Goal: Task Accomplishment & Management: Manage account settings

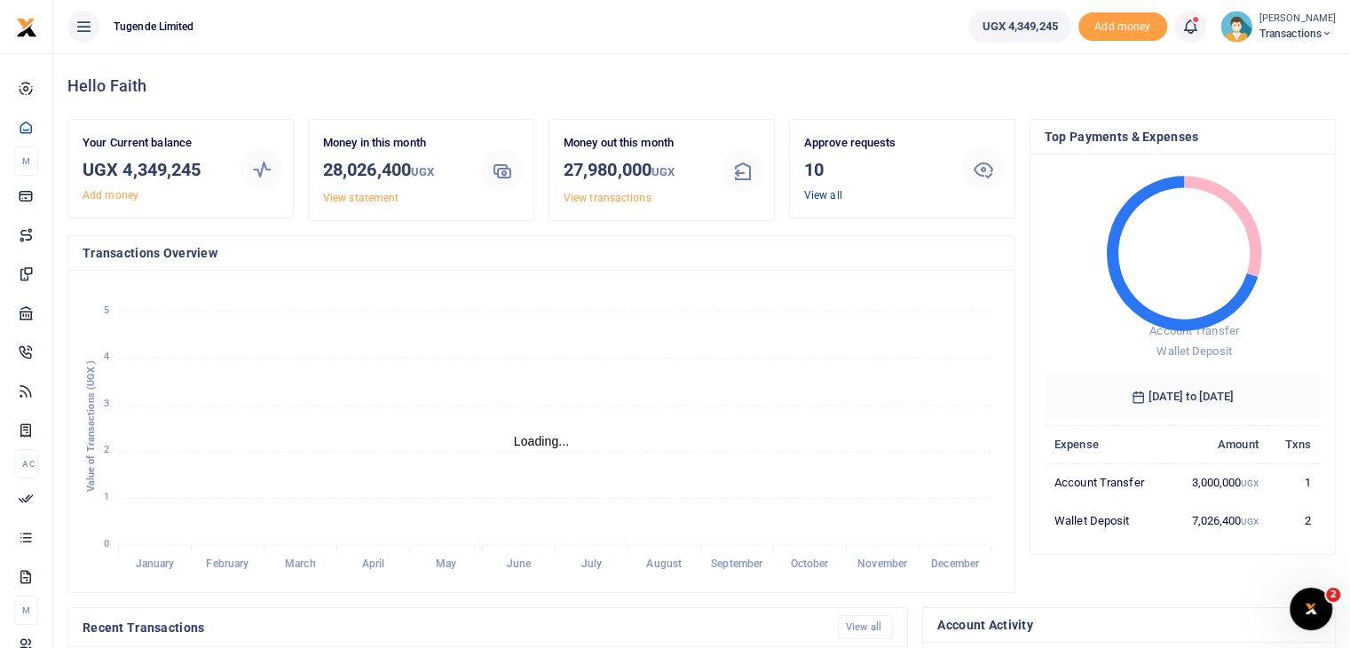
click at [824, 198] on link "View all" at bounding box center [823, 195] width 38 height 12
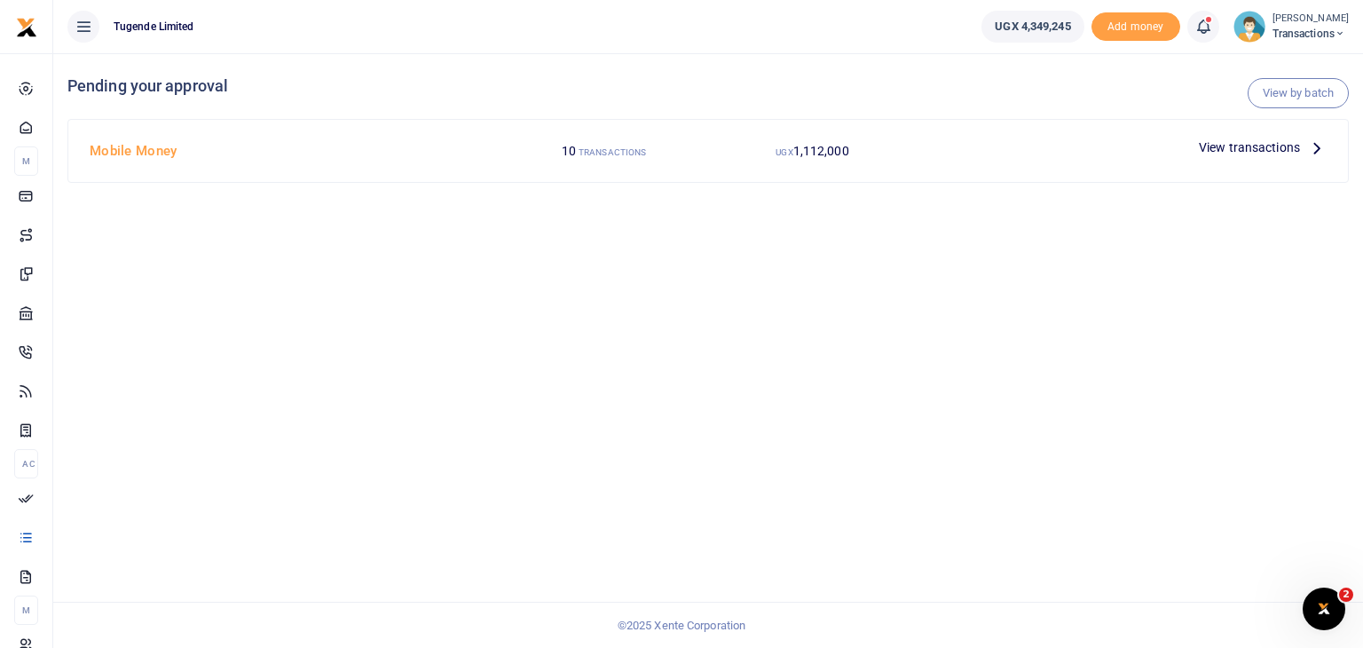
click at [1237, 146] on span "View transactions" at bounding box center [1249, 148] width 101 height 20
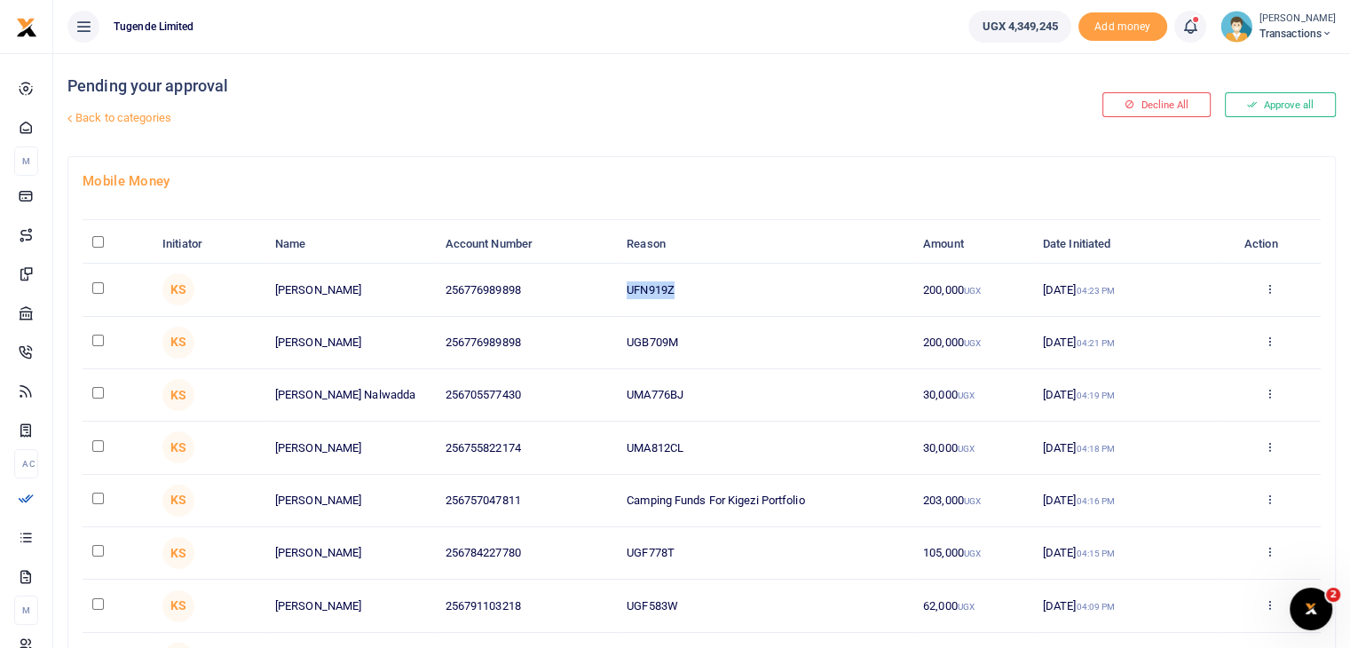
drag, startPoint x: 626, startPoint y: 288, endPoint x: 714, endPoint y: 285, distance: 87.9
click at [714, 285] on td "UFN919Z" at bounding box center [765, 290] width 296 height 52
copy td "UFN919Z"
click at [97, 288] on input "checkbox" at bounding box center [98, 288] width 12 height 12
checkbox input "true"
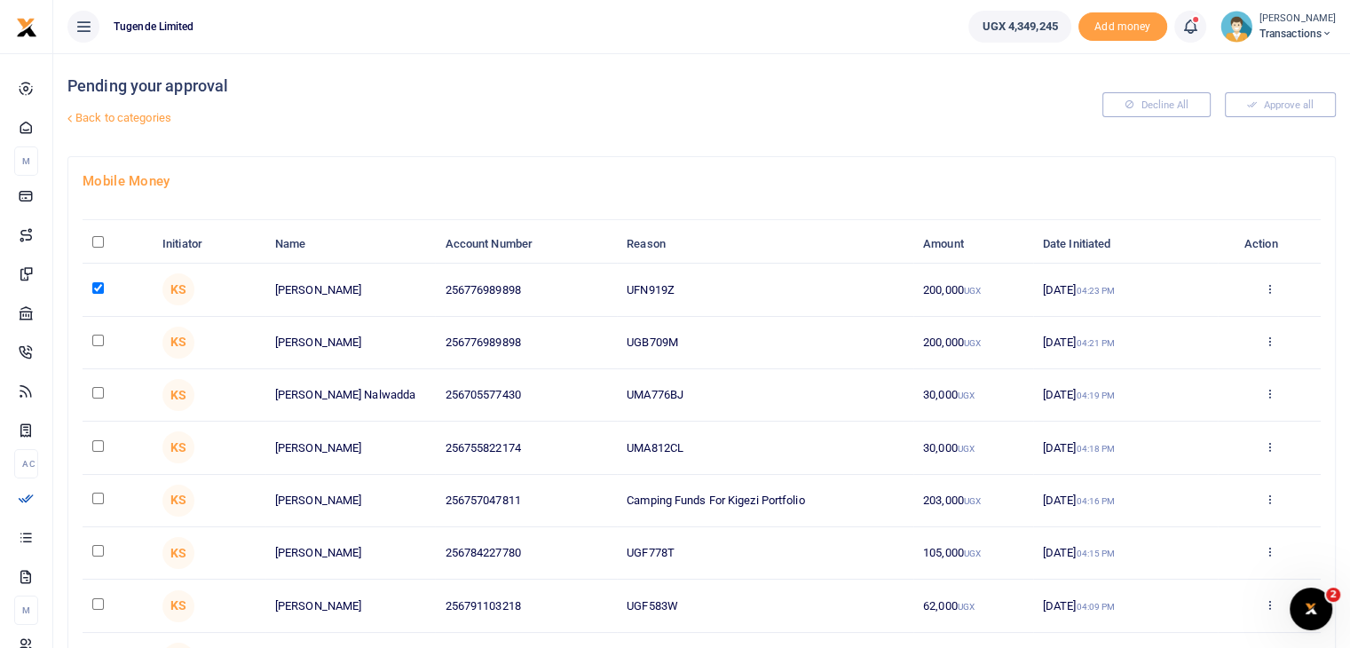
click at [633, 338] on td "UGB709M" at bounding box center [765, 343] width 296 height 52
drag, startPoint x: 628, startPoint y: 340, endPoint x: 679, endPoint y: 334, distance: 51.0
click at [679, 334] on td "UGB709M" at bounding box center [765, 343] width 296 height 52
copy td "UGB709M"
click at [99, 341] on input "checkbox" at bounding box center [98, 341] width 12 height 12
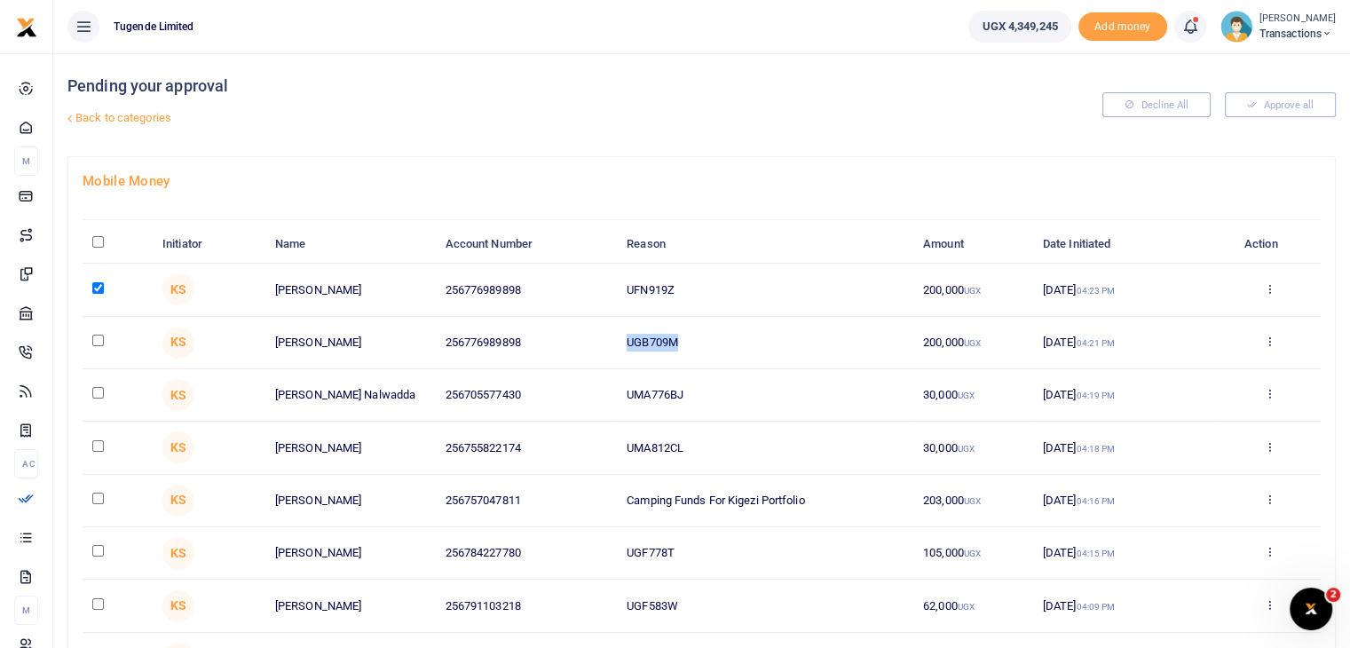
checkbox input "true"
drag, startPoint x: 628, startPoint y: 395, endPoint x: 725, endPoint y: 408, distance: 98.5
click at [725, 408] on td "UMA776BJ" at bounding box center [765, 395] width 296 height 52
copy td "UMA776BJ"
click at [100, 393] on input "checkbox" at bounding box center [98, 393] width 12 height 12
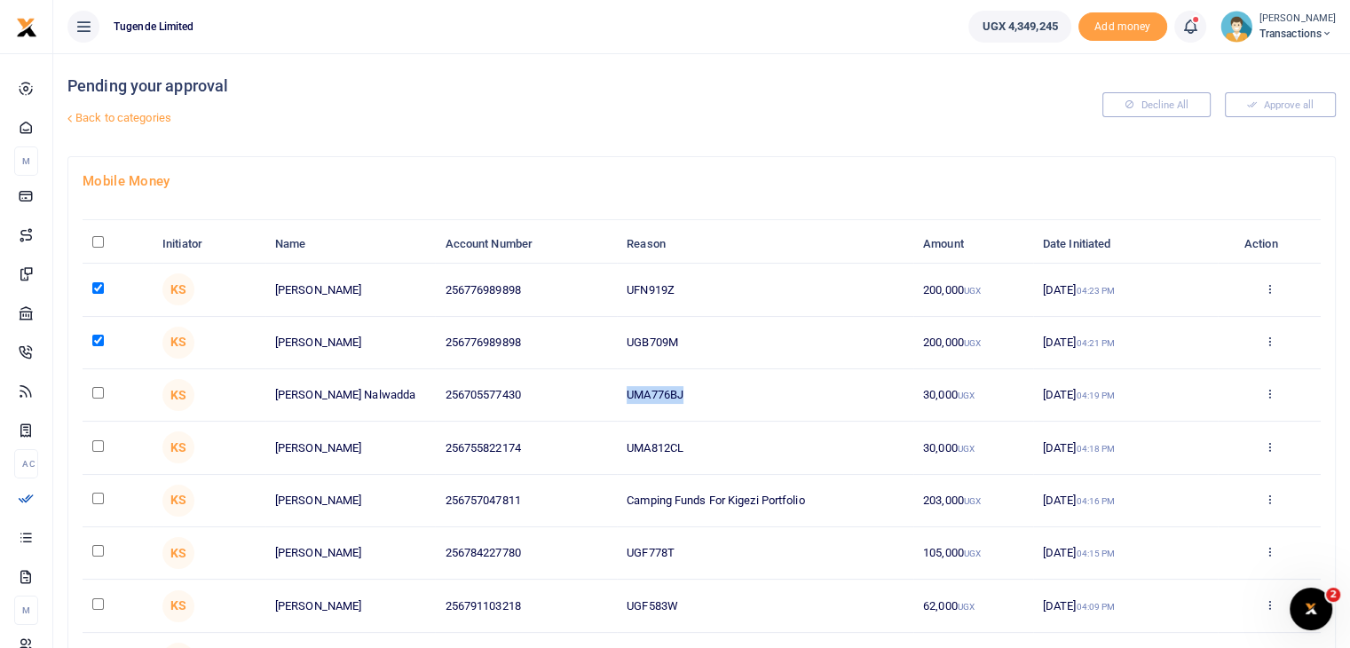
checkbox input "true"
drag, startPoint x: 628, startPoint y: 448, endPoint x: 714, endPoint y: 434, distance: 87.3
click at [714, 434] on td "UMA812CL" at bounding box center [765, 448] width 296 height 52
copy td "UMA812CL"
click at [95, 445] on input "checkbox" at bounding box center [98, 446] width 12 height 12
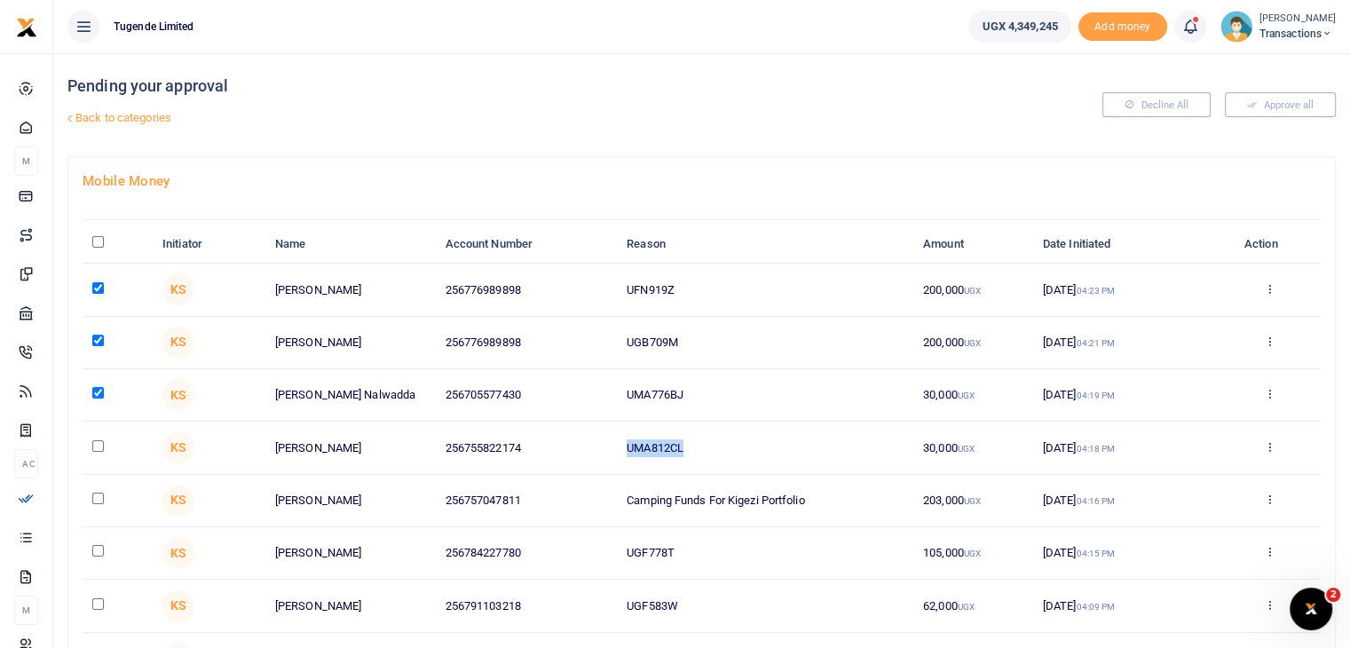
checkbox input "true"
drag, startPoint x: 628, startPoint y: 500, endPoint x: 809, endPoint y: 517, distance: 182.8
click at [809, 517] on td "Camping Funds For Kigezi Portfolio" at bounding box center [765, 501] width 296 height 52
copy td "Camping Funds For Kigezi Portfolio"
click at [99, 495] on input "checkbox" at bounding box center [98, 499] width 12 height 12
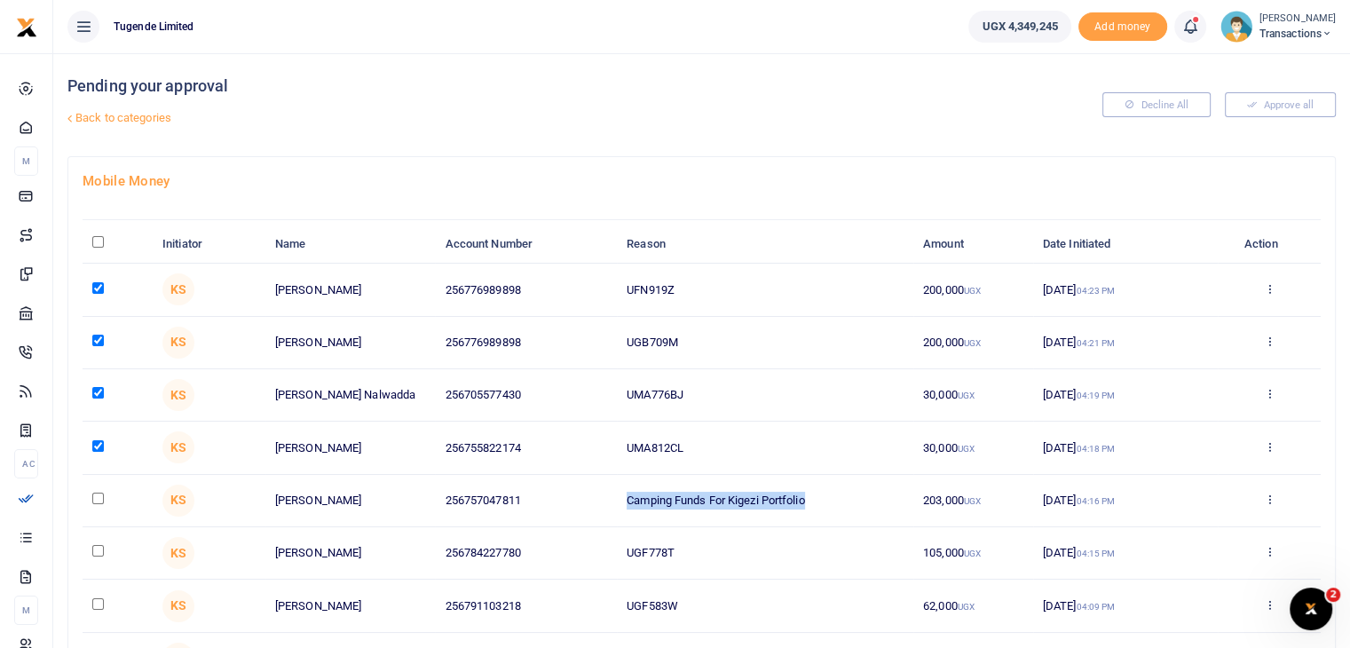
checkbox input "true"
click at [625, 557] on td "UGF778T" at bounding box center [765, 553] width 296 height 52
drag, startPoint x: 627, startPoint y: 549, endPoint x: 710, endPoint y: 549, distance: 83.4
click at [710, 549] on td "UGF778T" at bounding box center [765, 553] width 296 height 52
copy td "UGF778T"
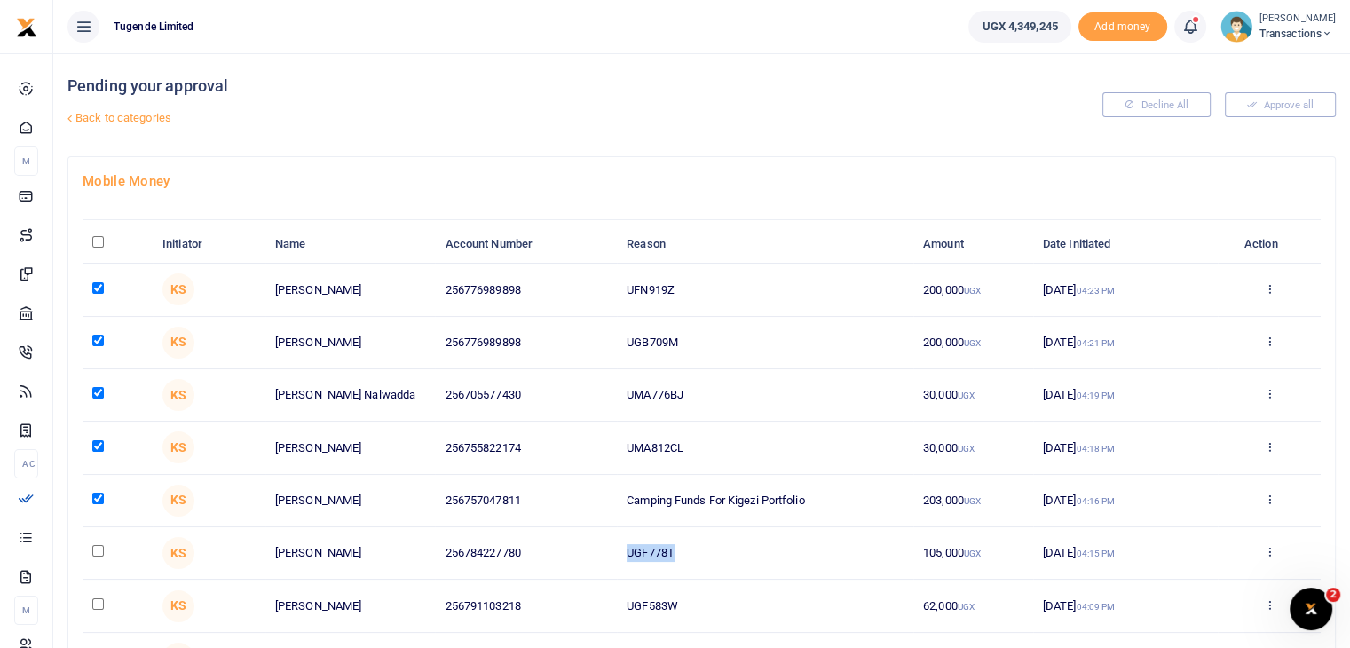
click at [97, 550] on input "checkbox" at bounding box center [98, 551] width 12 height 12
checkbox input "true"
drag, startPoint x: 619, startPoint y: 604, endPoint x: 746, endPoint y: 596, distance: 127.2
click at [746, 596] on td "UGF583W" at bounding box center [765, 606] width 296 height 52
copy td "UGF583W"
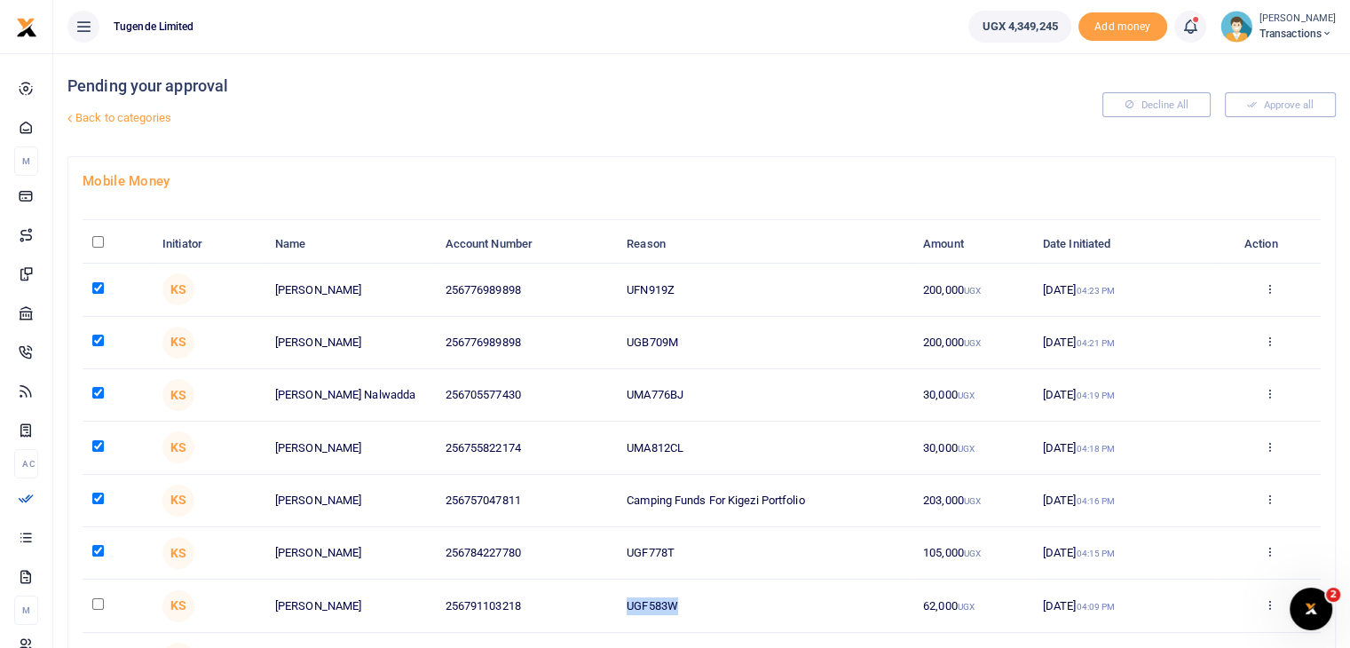
click at [96, 602] on input "checkbox" at bounding box center [98, 604] width 12 height 12
checkbox input "true"
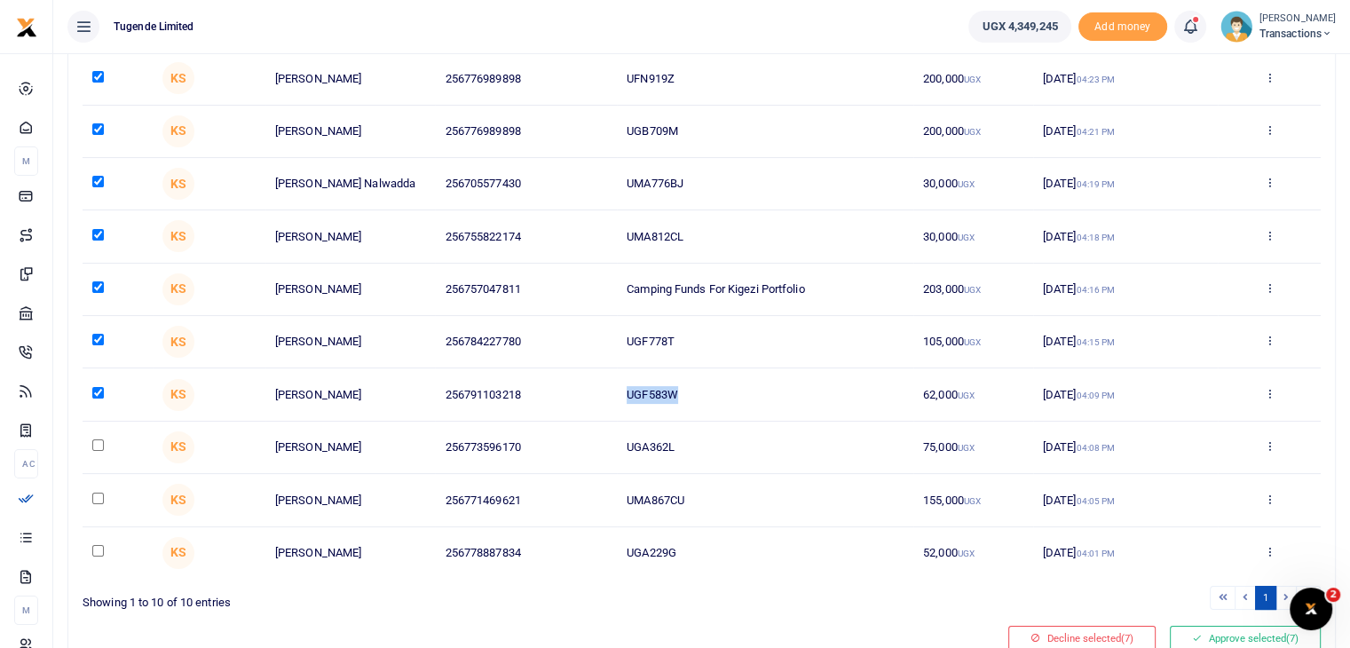
scroll to position [212, 0]
drag, startPoint x: 625, startPoint y: 447, endPoint x: 702, endPoint y: 447, distance: 77.2
click at [702, 447] on td "UGA362L" at bounding box center [765, 447] width 296 height 52
copy td "UGA362L"
click at [99, 444] on input "checkbox" at bounding box center [98, 444] width 12 height 12
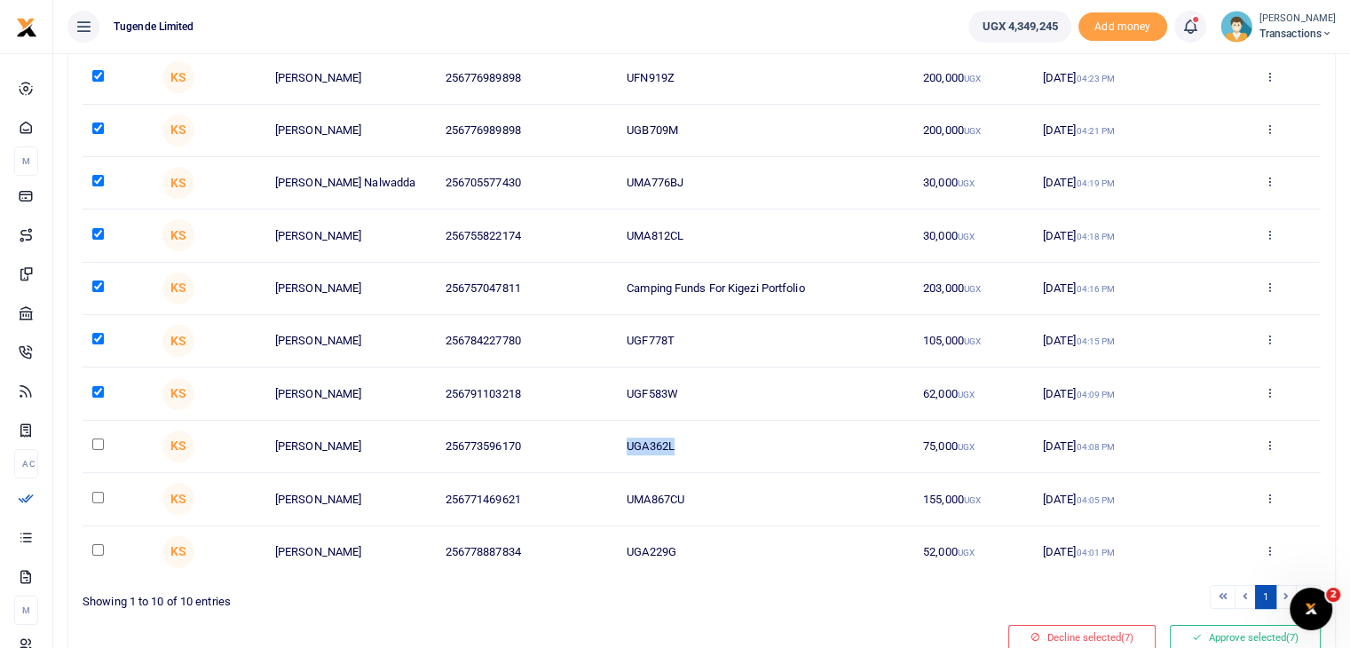
checkbox input "true"
drag, startPoint x: 628, startPoint y: 499, endPoint x: 731, endPoint y: 501, distance: 103.0
click at [731, 501] on td "UMA867CU" at bounding box center [765, 499] width 296 height 52
click at [625, 549] on td "UGA229G" at bounding box center [765, 551] width 296 height 51
drag, startPoint x: 628, startPoint y: 551, endPoint x: 693, endPoint y: 541, distance: 65.5
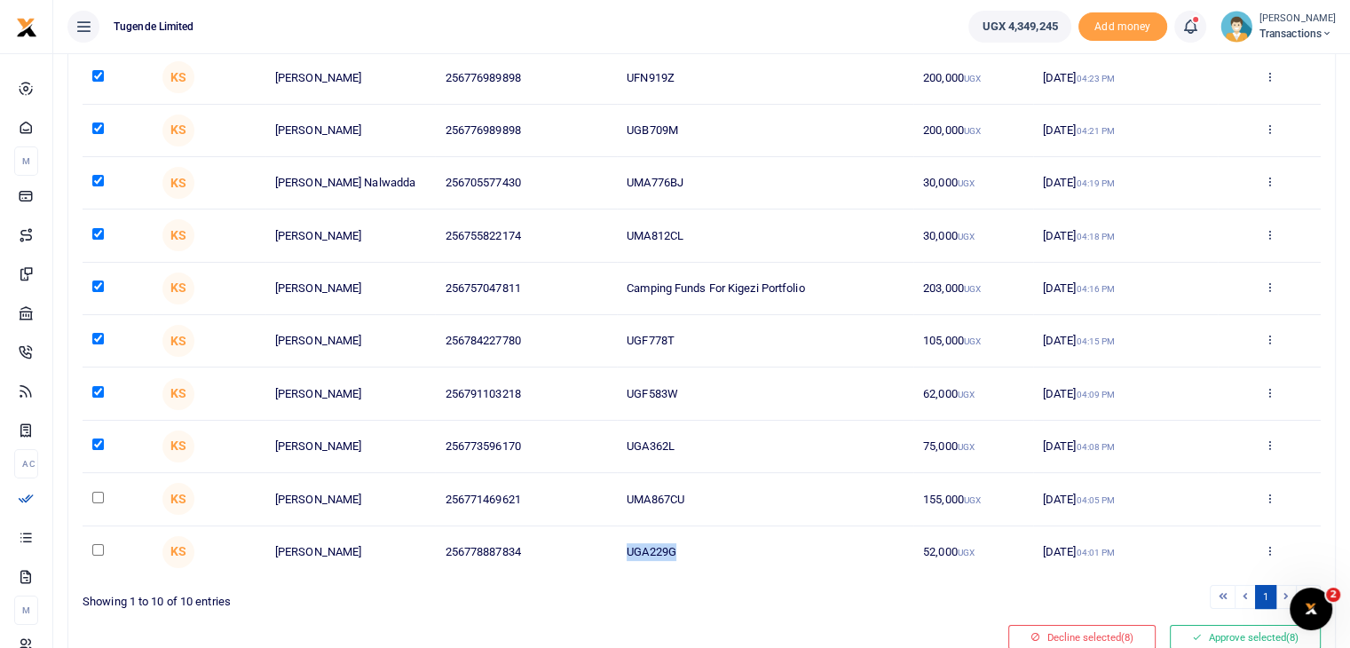
click at [693, 541] on td "UGA229G" at bounding box center [765, 551] width 296 height 51
copy td "UGA229G"
click at [96, 549] on input "checkbox" at bounding box center [98, 550] width 12 height 12
checkbox input "true"
click at [731, 585] on ul "1" at bounding box center [1015, 597] width 612 height 24
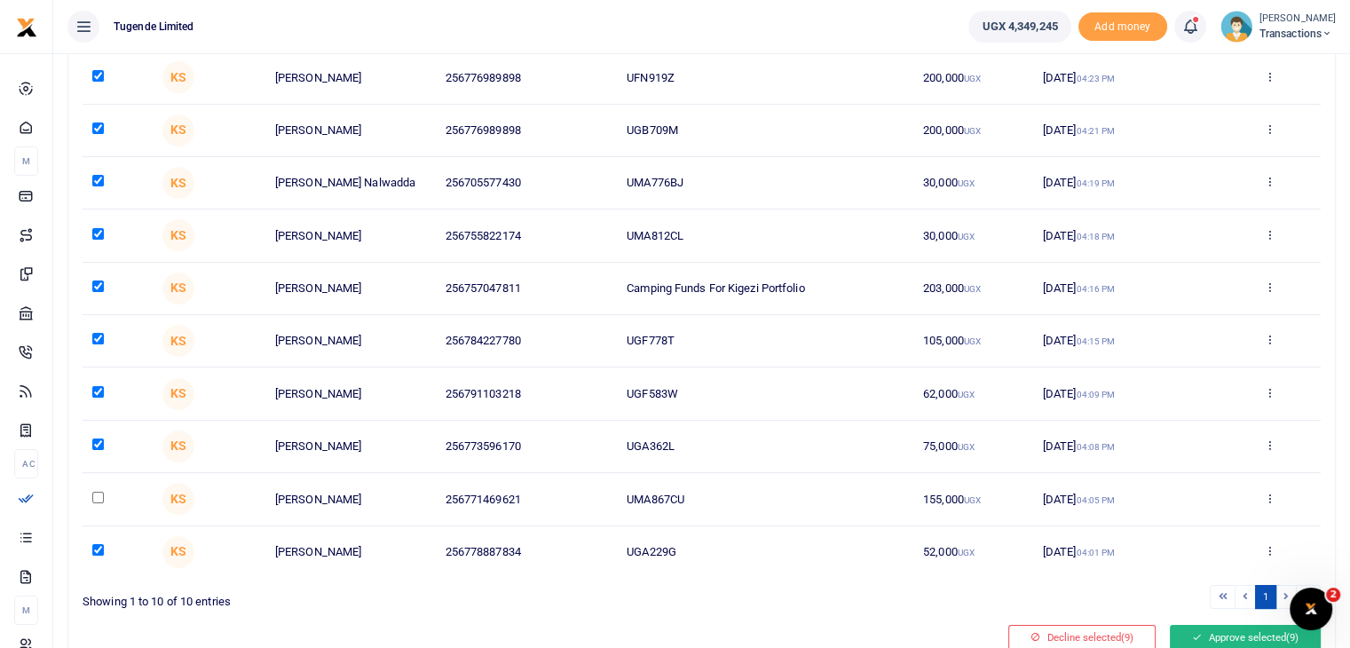
click at [1255, 630] on button "Approve selected (9)" at bounding box center [1245, 637] width 151 height 25
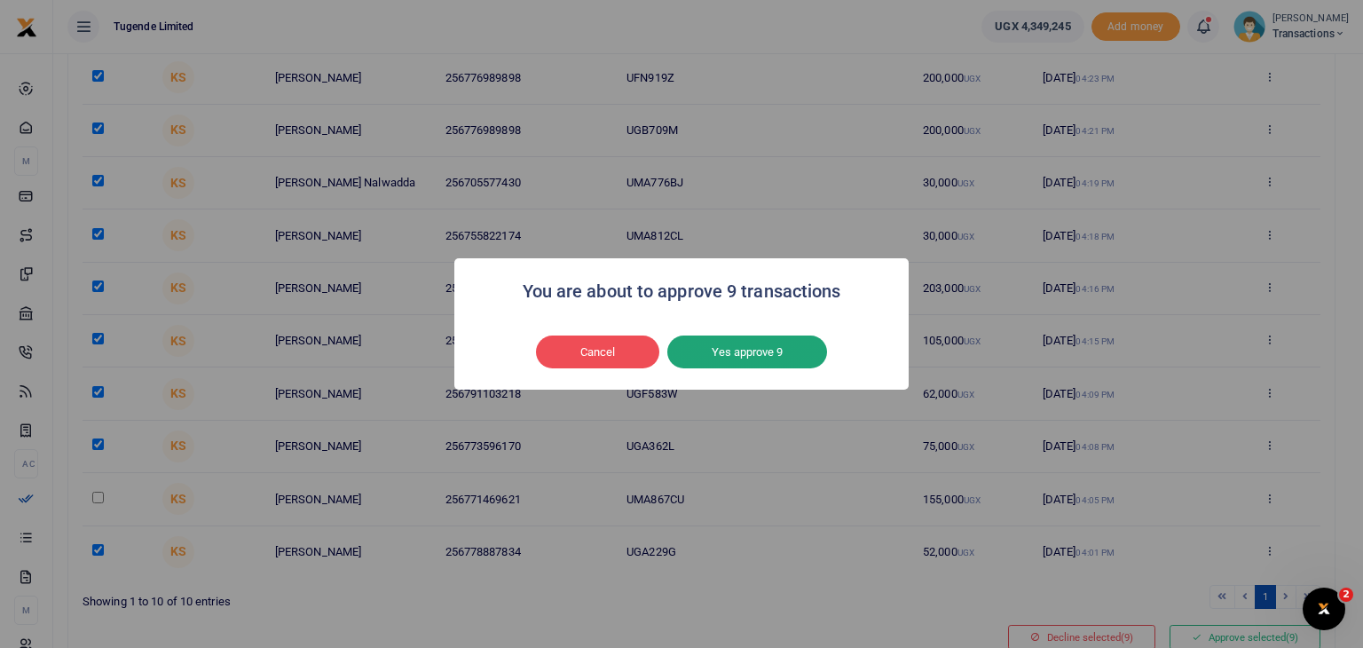
click at [746, 348] on button "Yes approve 9" at bounding box center [747, 353] width 160 height 34
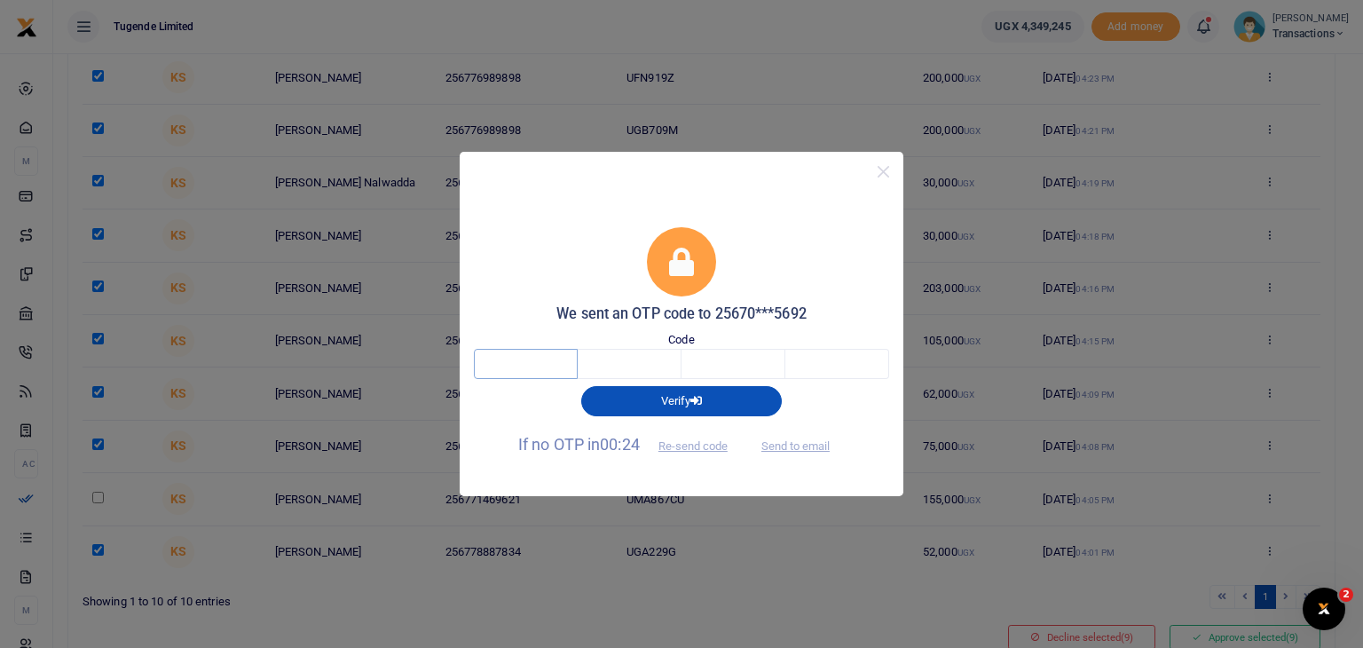
click at [553, 363] on input "text" at bounding box center [526, 364] width 104 height 30
type input "1"
type input "6"
type input "0"
type input "9"
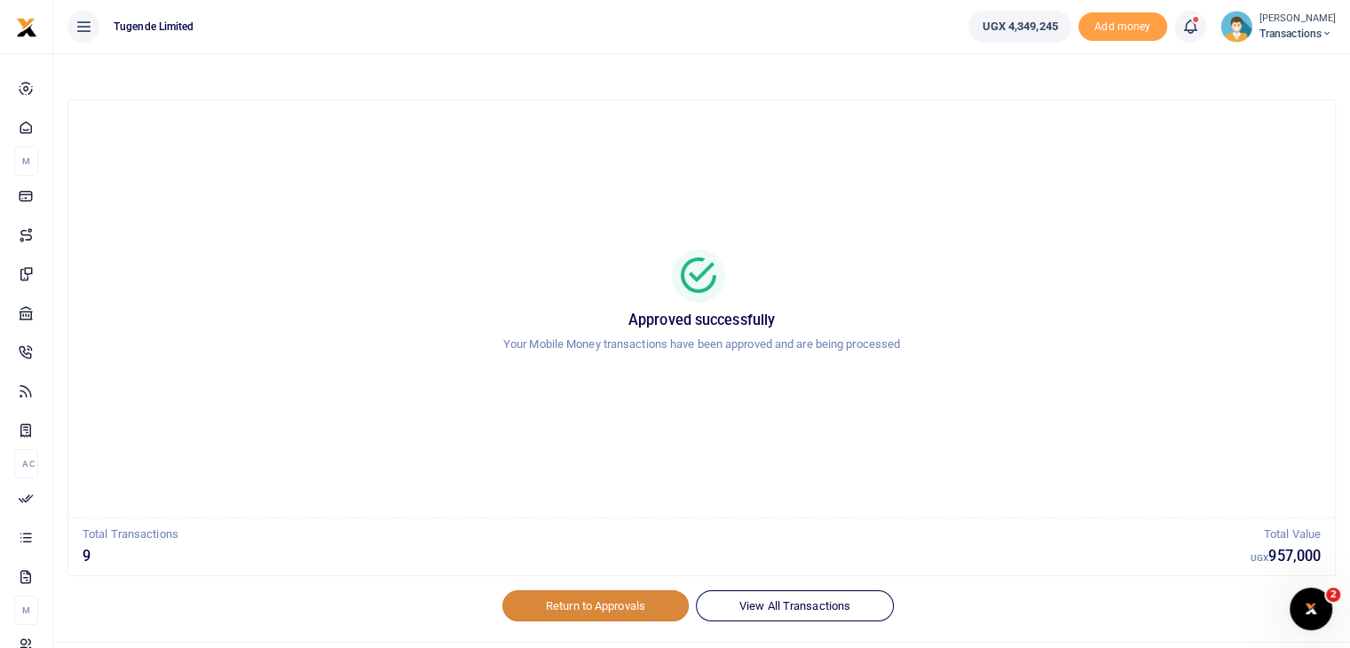
click at [591, 606] on link "Return to Approvals" at bounding box center [595, 605] width 186 height 30
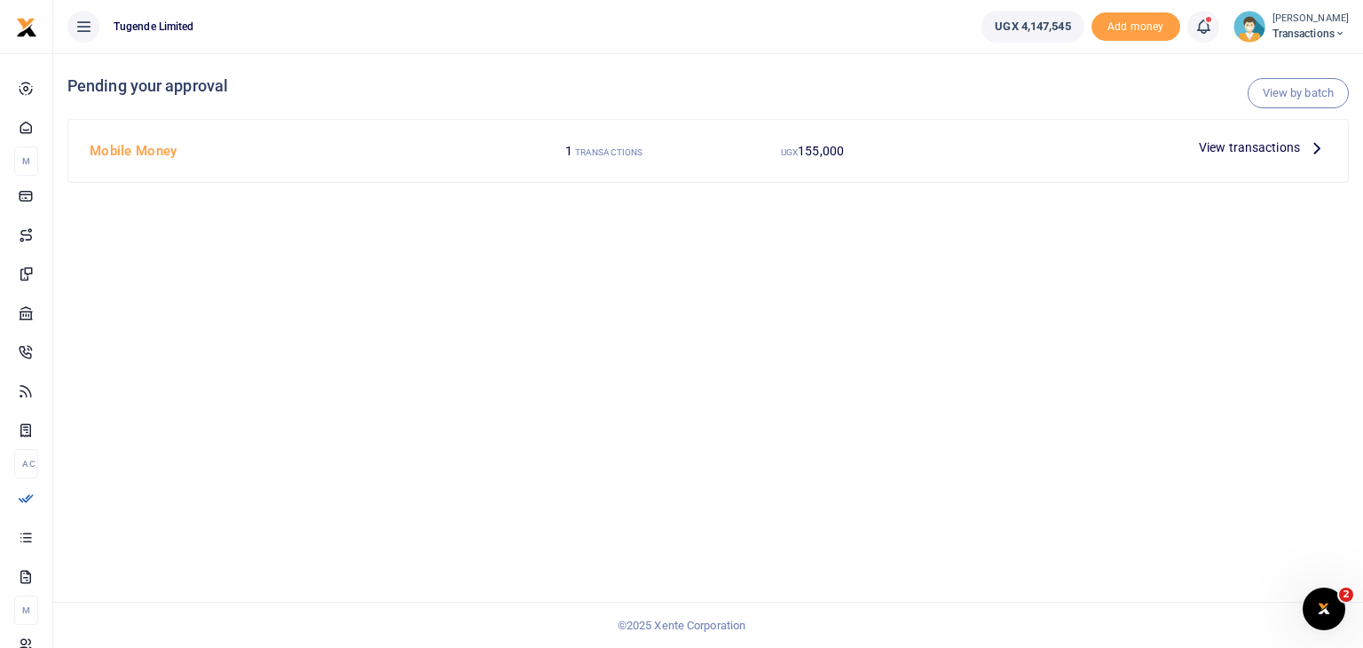
click at [1226, 156] on span "View transactions" at bounding box center [1249, 148] width 101 height 20
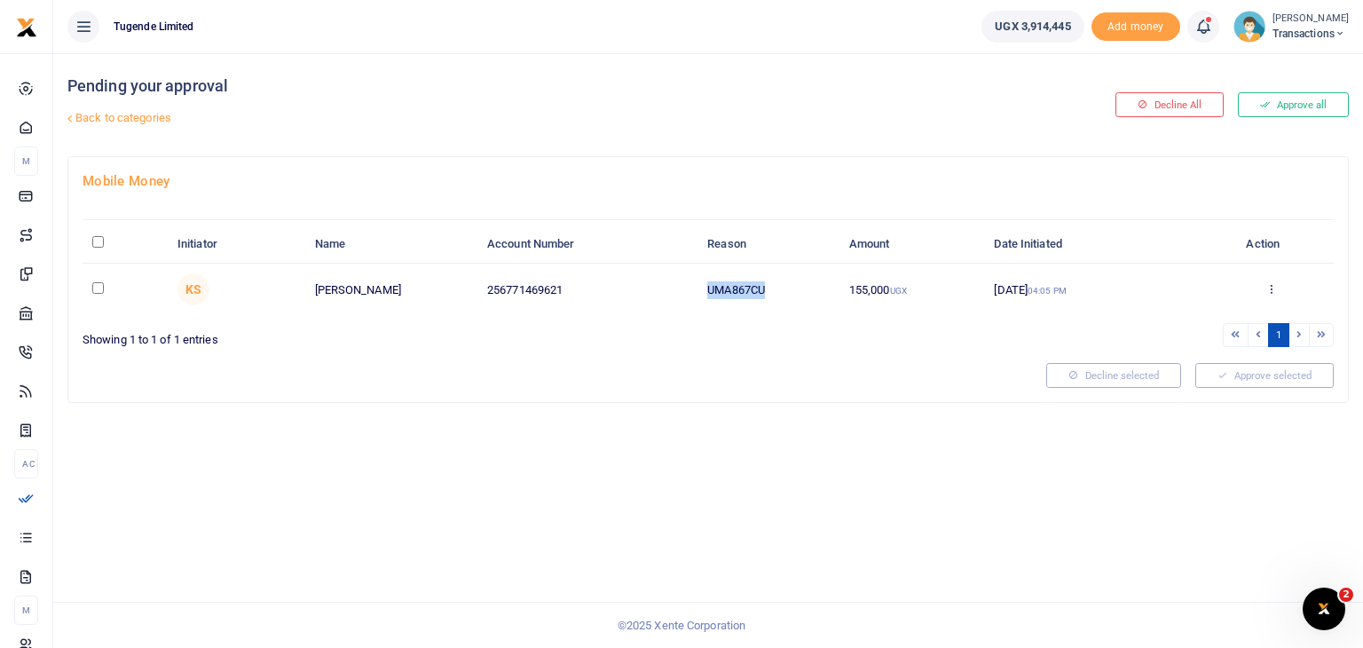
drag, startPoint x: 707, startPoint y: 285, endPoint x: 795, endPoint y: 289, distance: 88.9
click at [795, 289] on td "UMA867CU" at bounding box center [769, 289] width 142 height 51
copy td "UMA867CU"
click at [737, 299] on td "UMA867CU" at bounding box center [769, 289] width 142 height 51
drag, startPoint x: 708, startPoint y: 288, endPoint x: 790, endPoint y: 280, distance: 82.1
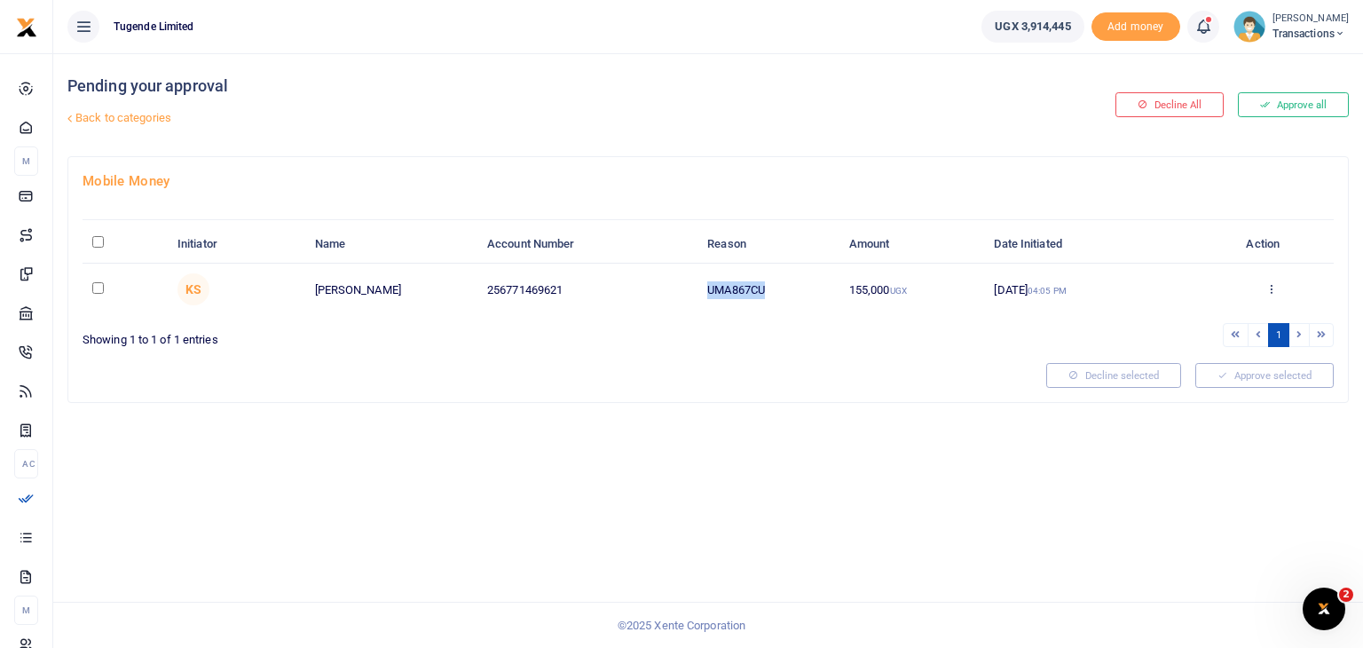
click at [790, 280] on td "UMA867CU" at bounding box center [769, 289] width 142 height 51
copy td "UMA867CU"
click at [726, 487] on div "Pending your approval Back to categories Decline All Approve all Mobile Money I…" at bounding box center [708, 350] width 1310 height 595
click at [1275, 293] on icon at bounding box center [1272, 288] width 12 height 12
click at [1211, 308] on link "Approve" at bounding box center [1206, 317] width 140 height 25
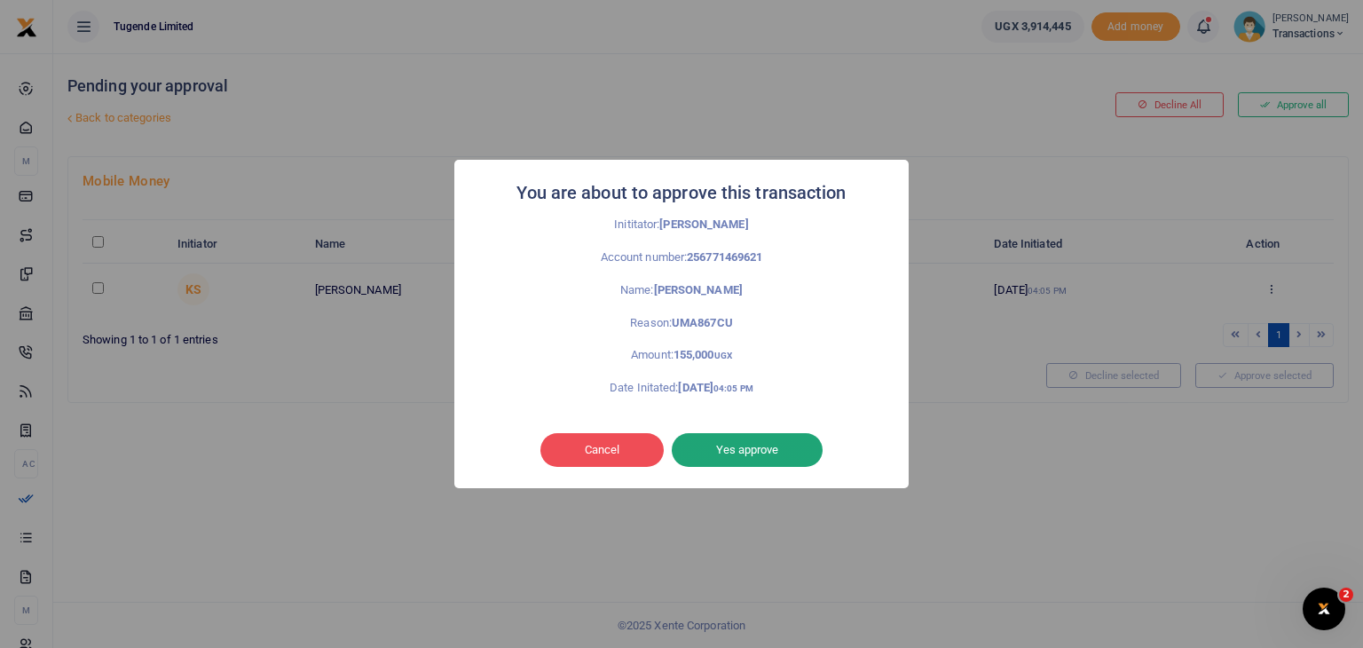
click at [742, 443] on button "Yes approve" at bounding box center [747, 450] width 151 height 34
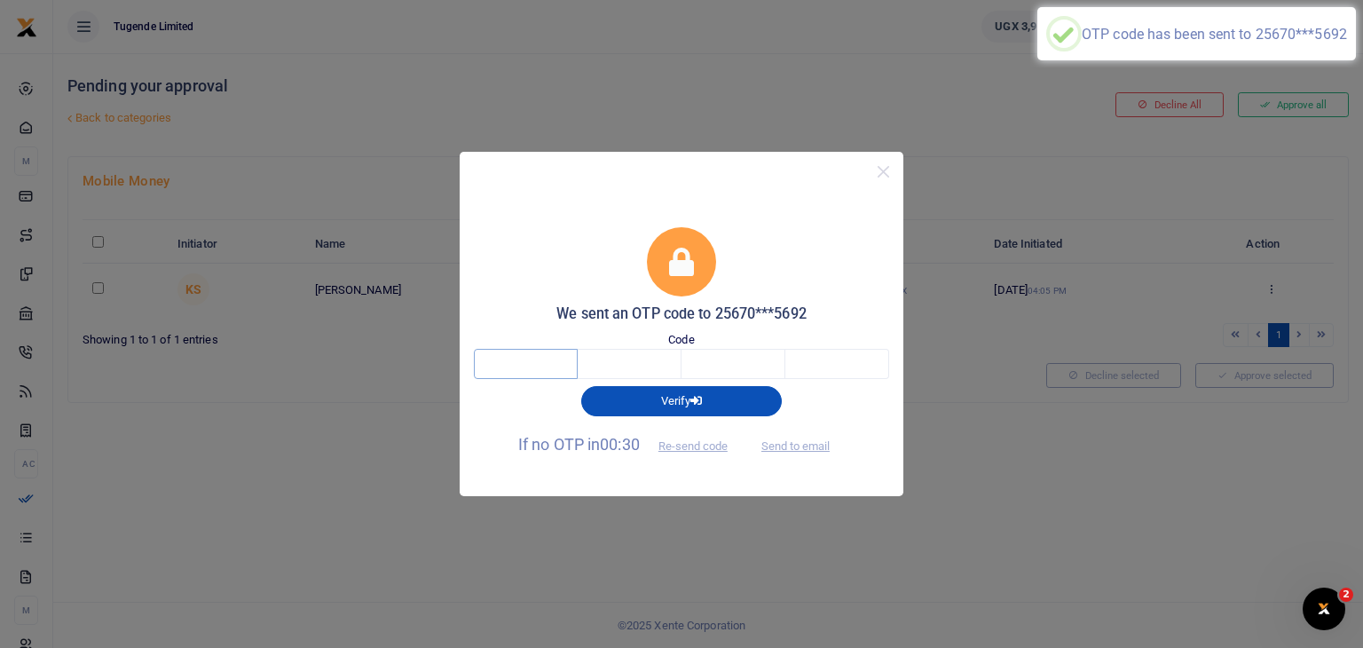
click at [499, 356] on input "text" at bounding box center [526, 364] width 104 height 30
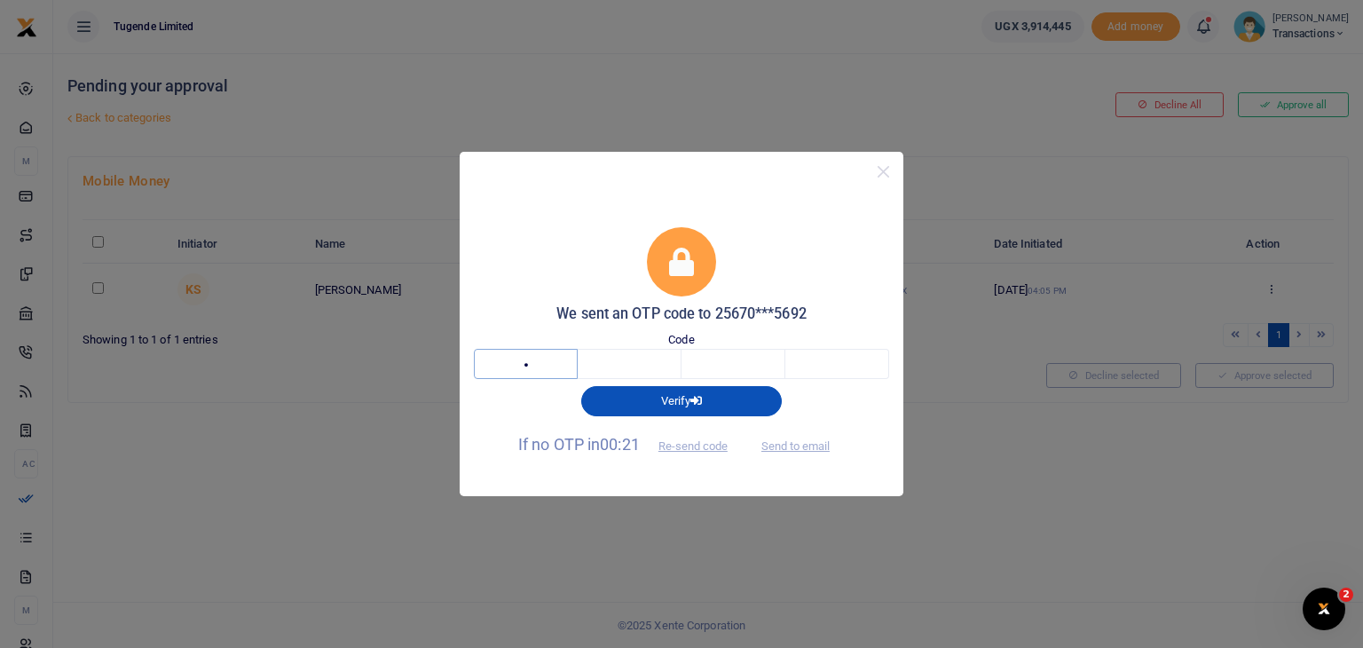
type input "5"
type input "8"
type input "2"
type input "4"
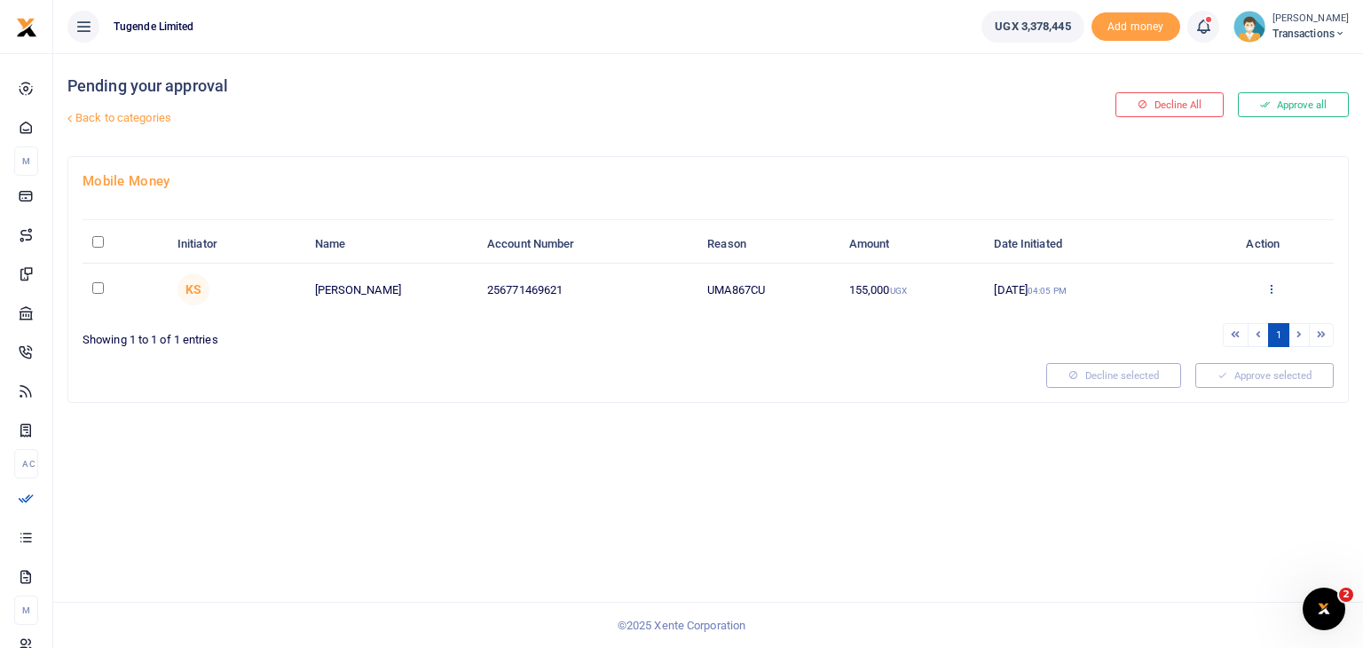
click at [1271, 285] on icon at bounding box center [1272, 288] width 12 height 12
click at [1166, 316] on link "Approve" at bounding box center [1206, 317] width 140 height 25
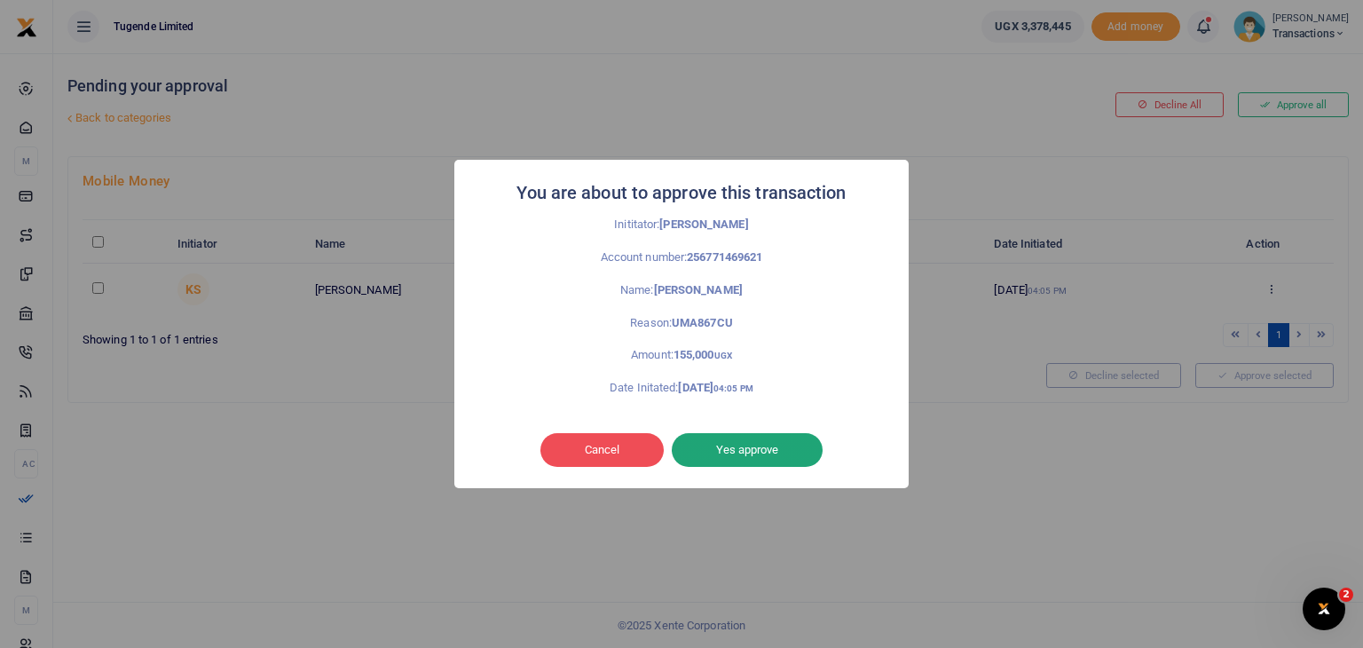
click at [749, 445] on button "Yes approve" at bounding box center [747, 450] width 151 height 34
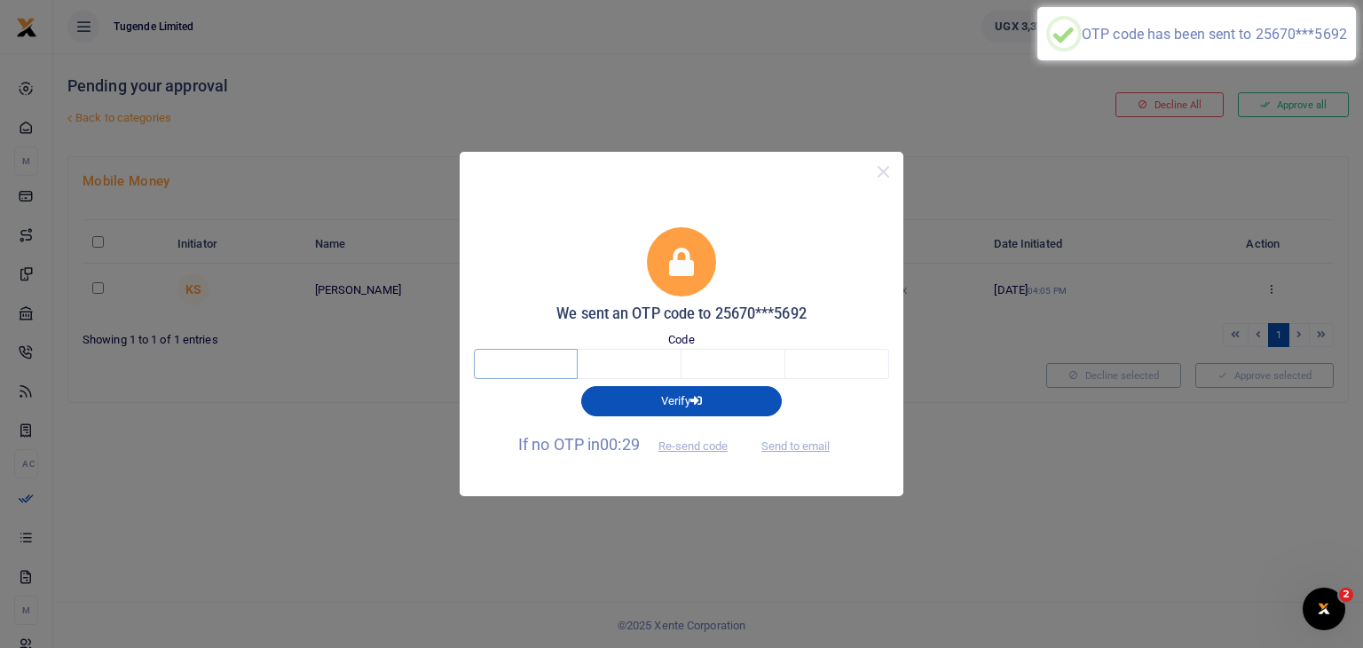
click at [539, 363] on input "text" at bounding box center [526, 364] width 104 height 30
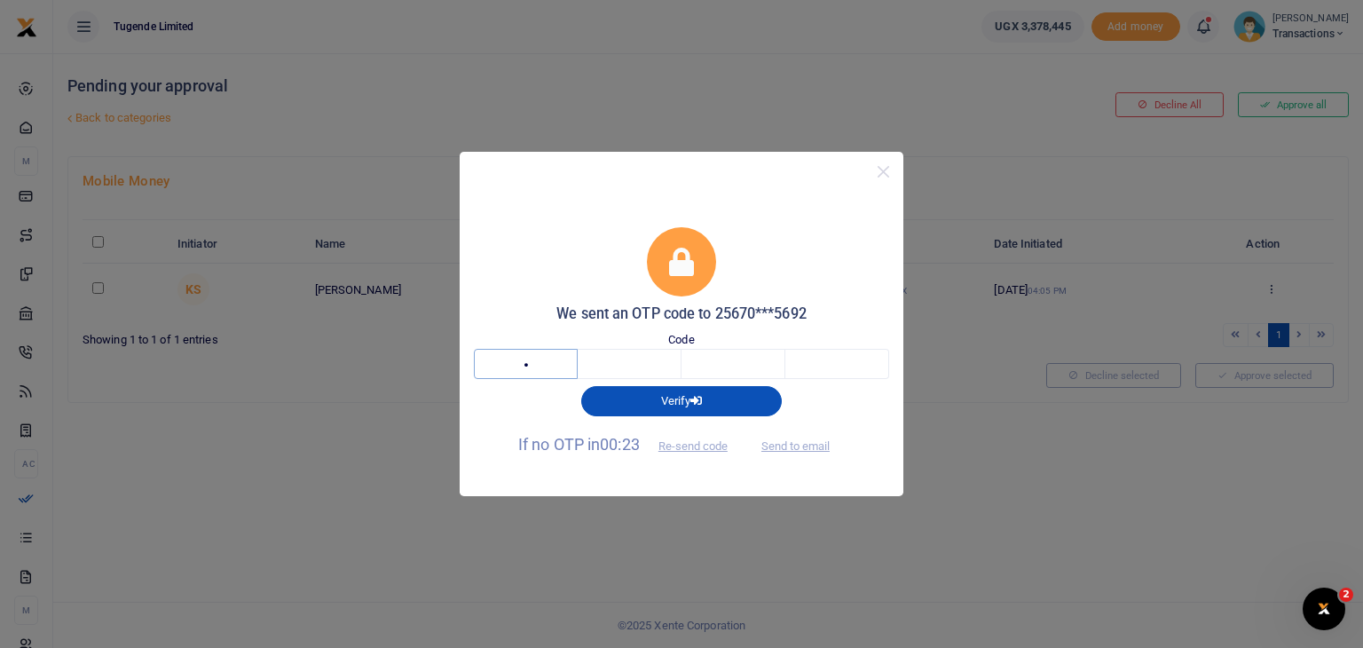
type input "6"
type input "5"
type input "0"
